Goal: Navigation & Orientation: Find specific page/section

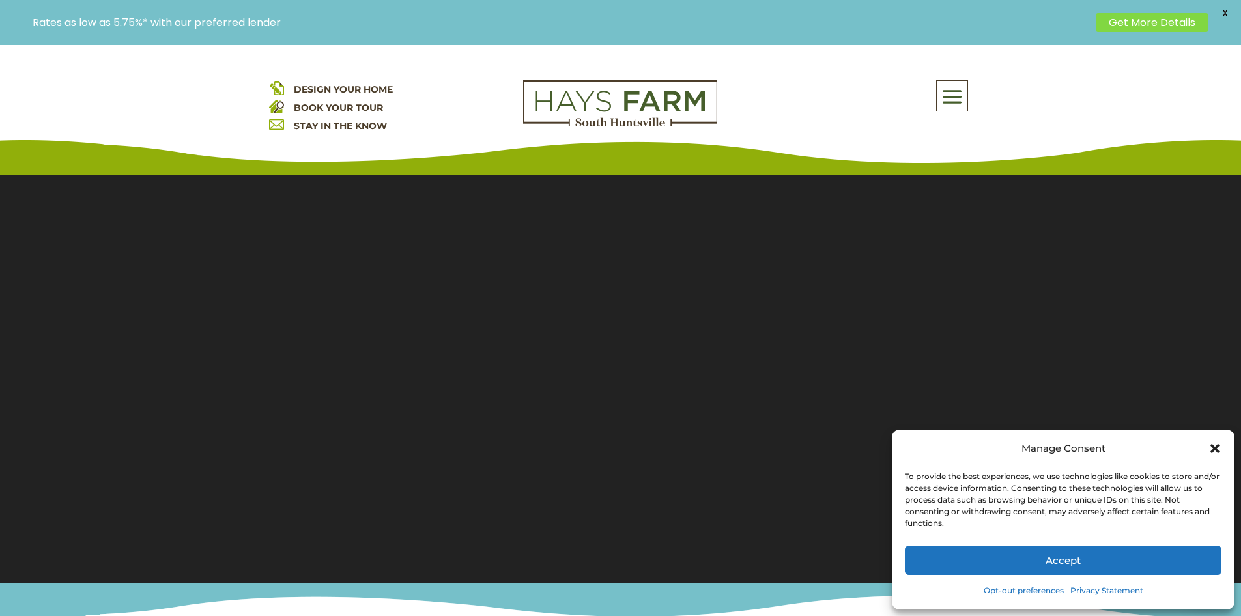
click at [957, 102] on span at bounding box center [952, 97] width 31 height 30
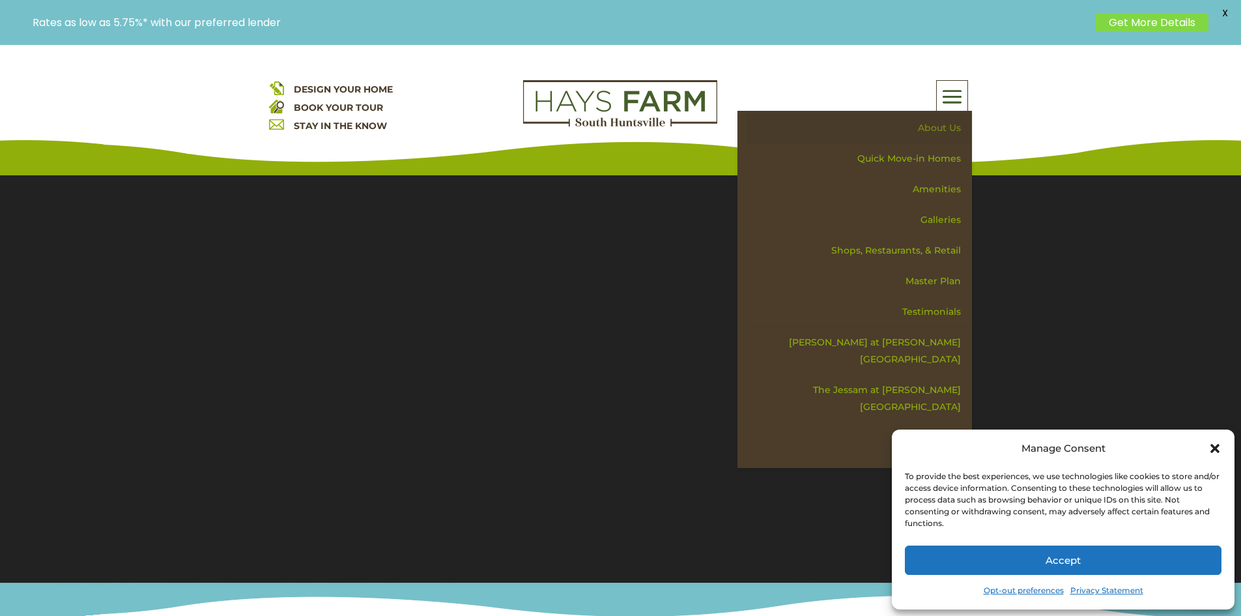
click at [953, 127] on link "About Us" at bounding box center [859, 128] width 225 height 31
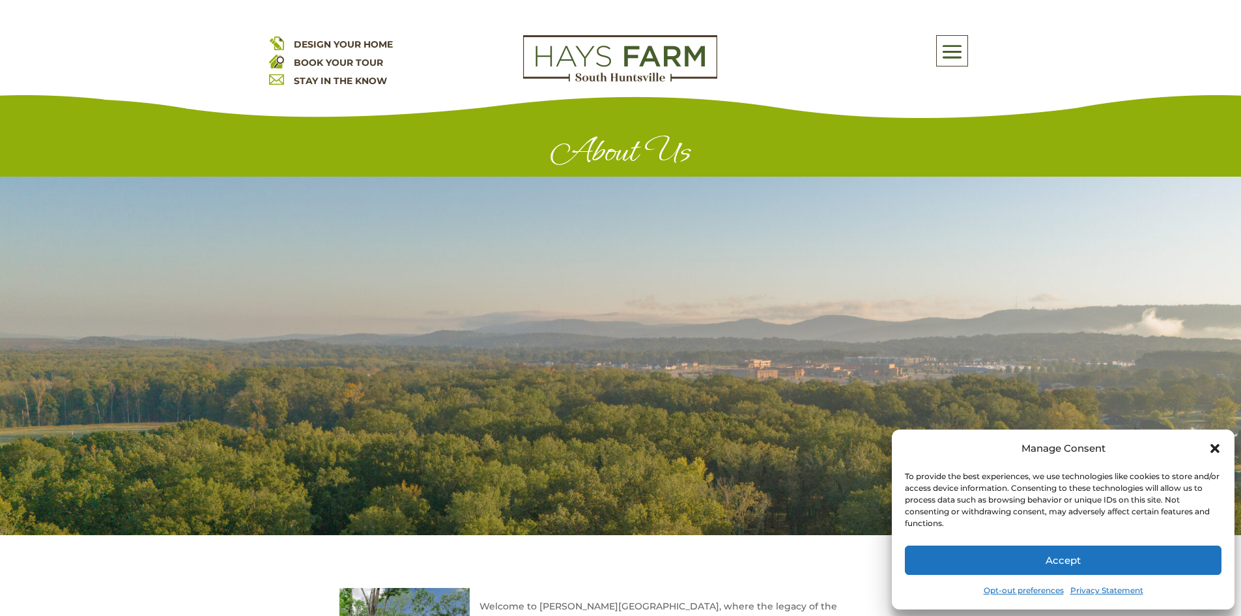
click at [1215, 446] on icon "Close dialog" at bounding box center [1215, 448] width 13 height 13
